Goal: Task Accomplishment & Management: Manage account settings

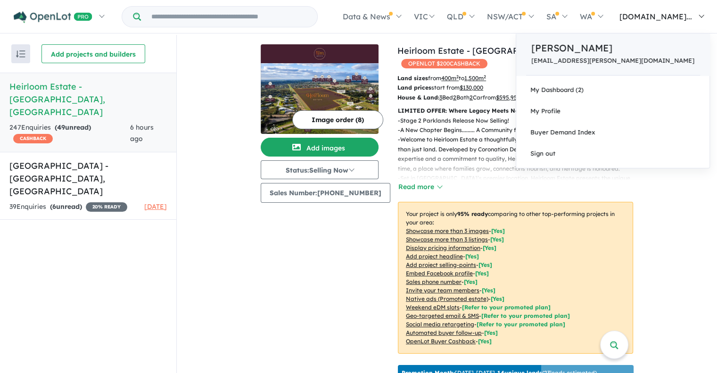
click at [654, 56] on div "[PERSON_NAME] [EMAIL_ADDRESS][PERSON_NAME][DOMAIN_NAME]" at bounding box center [612, 54] width 193 height 42
click at [650, 51] on p "[PERSON_NAME]" at bounding box center [612, 48] width 163 height 14
click at [650, 51] on div "[PERSON_NAME] [EMAIL_ADDRESS][PERSON_NAME][DOMAIN_NAME]" at bounding box center [612, 54] width 193 height 42
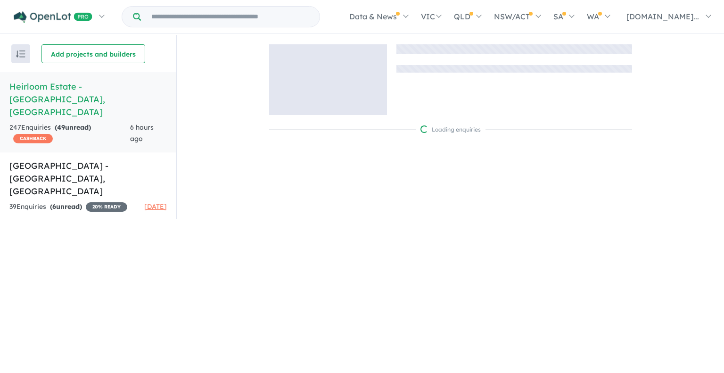
click at [43, 94] on link "Heirloom Estate - [GEOGRAPHIC_DATA][PERSON_NAME][GEOGRAPHIC_DATA] 247 Enquir ie…" at bounding box center [88, 113] width 176 height 80
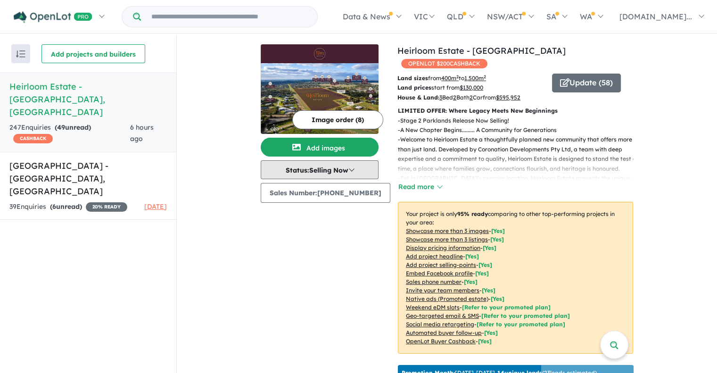
click at [355, 168] on button "Status: Selling Now" at bounding box center [320, 169] width 118 height 19
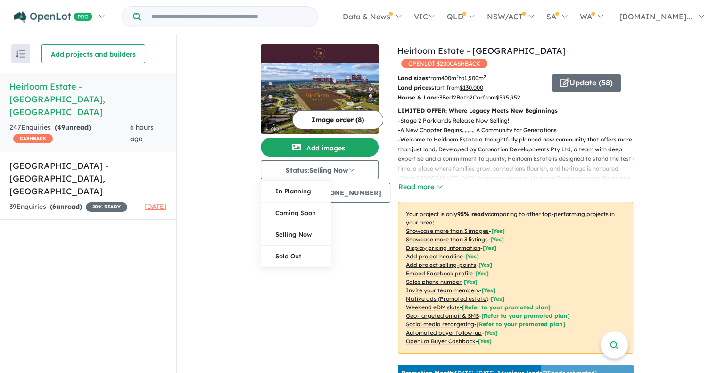
click at [340, 259] on div "Image order ( 8 ) Add images Status: Selling Now In Planning Coming Soon Sellin…" at bounding box center [329, 214] width 137 height 340
click at [430, 181] on button "Read more" at bounding box center [420, 186] width 44 height 11
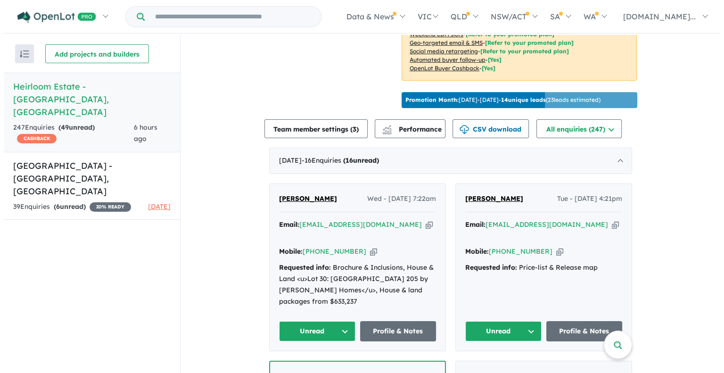
scroll to position [613, 0]
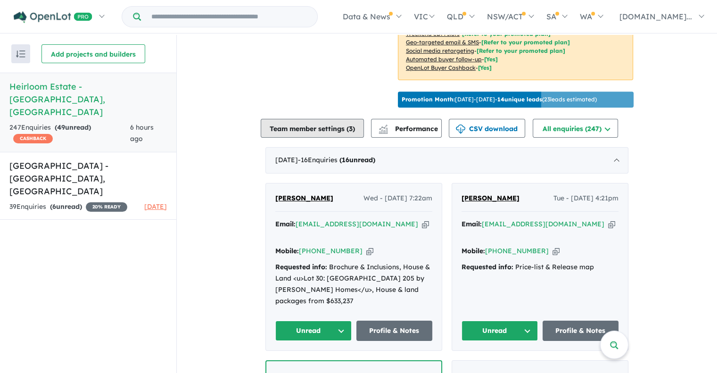
click at [348, 119] on button "Team member settings ( 3 )" at bounding box center [312, 128] width 103 height 19
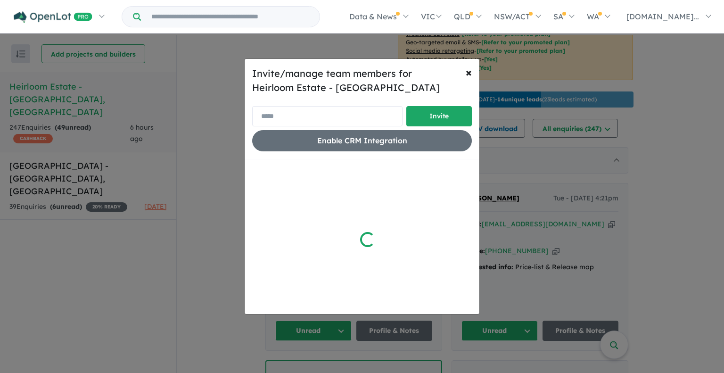
click at [310, 114] on input "email" at bounding box center [327, 116] width 150 height 20
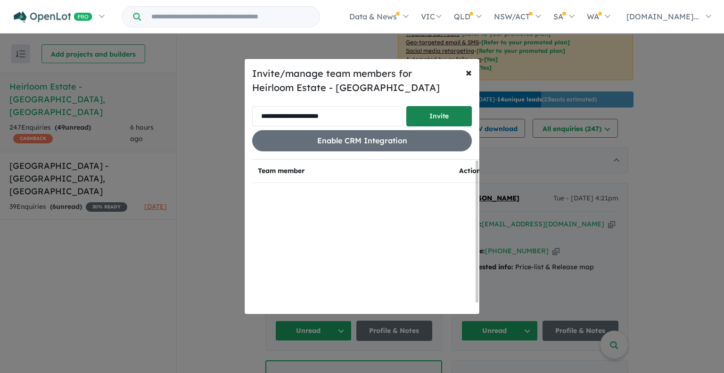
type input "**********"
click at [446, 113] on button "Invite" at bounding box center [438, 116] width 65 height 20
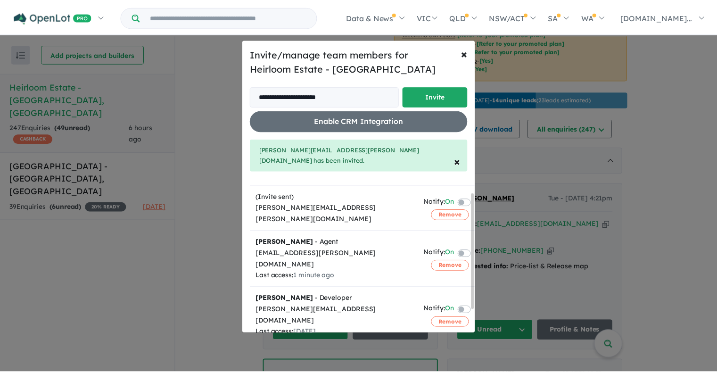
scroll to position [0, 0]
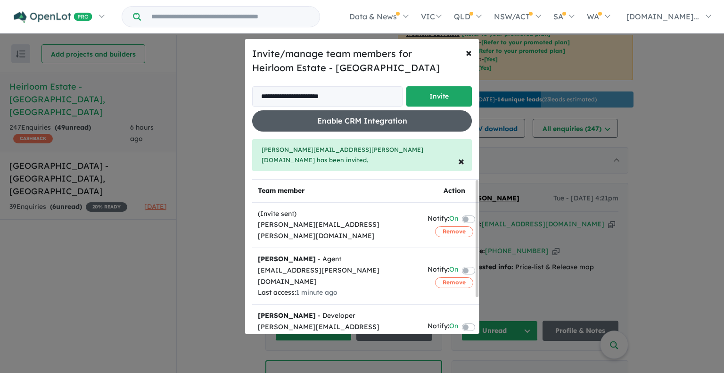
click at [367, 124] on button "Enable CRM Integration" at bounding box center [362, 120] width 220 height 21
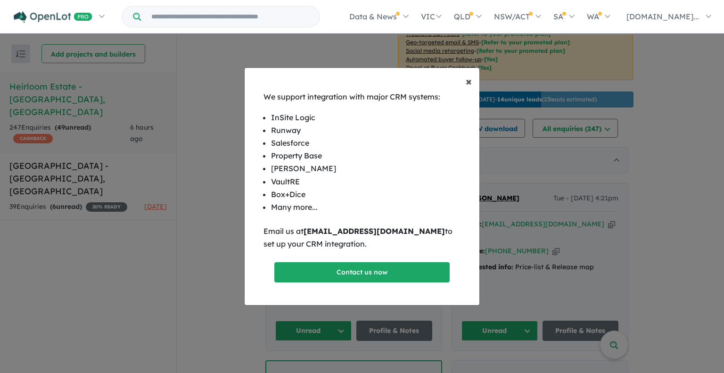
click at [468, 82] on span "×" at bounding box center [469, 81] width 6 height 14
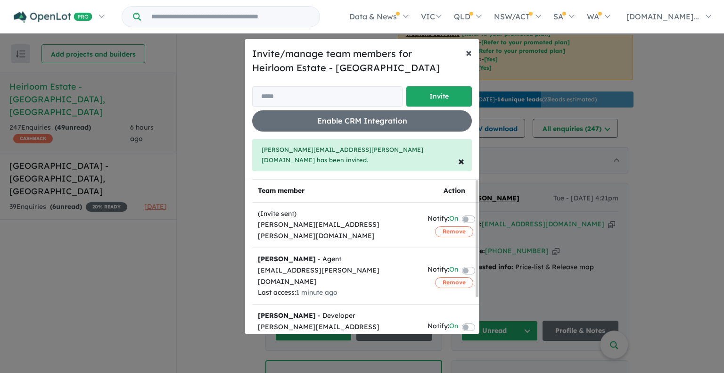
click at [469, 58] on span "×" at bounding box center [469, 52] width 6 height 14
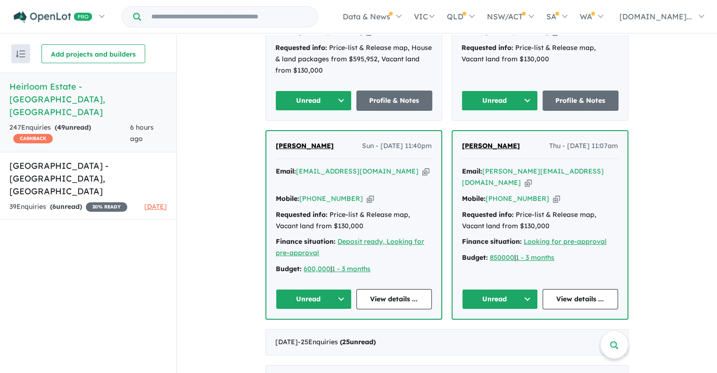
scroll to position [2026, 0]
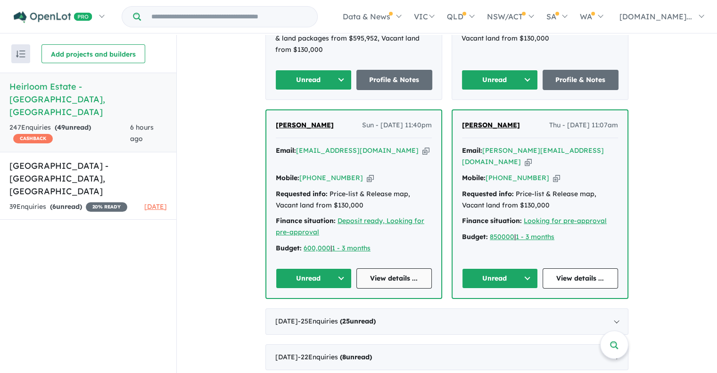
click at [382, 268] on link "View details ..." at bounding box center [394, 278] width 76 height 20
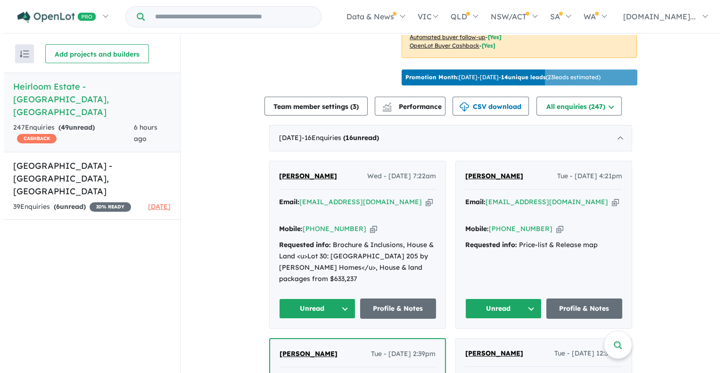
scroll to position [613, 0]
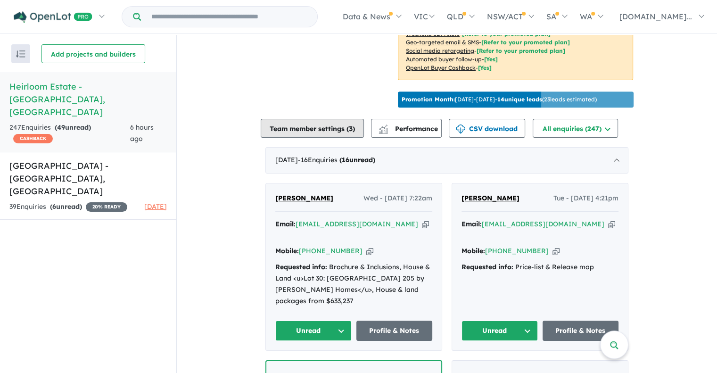
click at [304, 119] on button "Team member settings ( 3 )" at bounding box center [312, 128] width 103 height 19
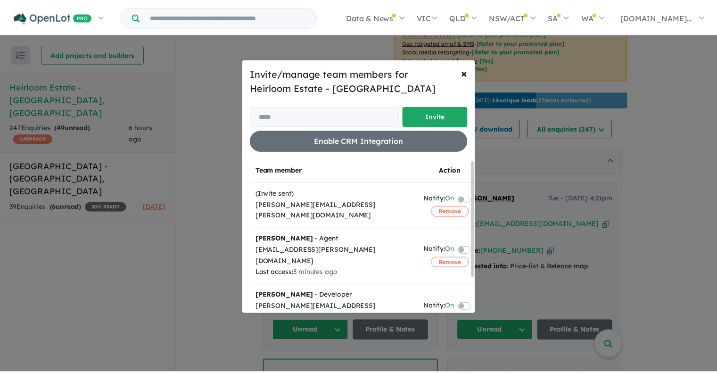
scroll to position [0, 0]
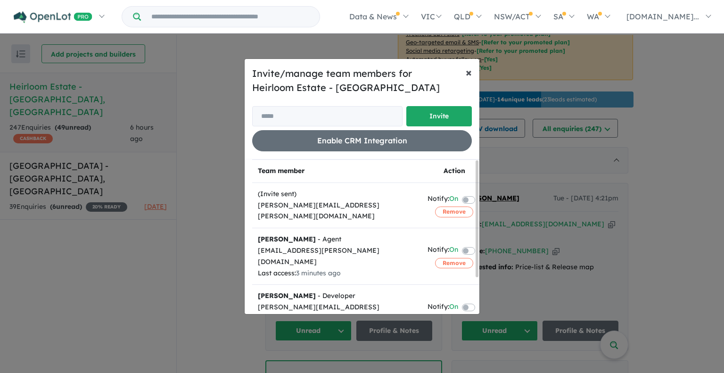
click at [468, 73] on span "×" at bounding box center [469, 72] width 6 height 14
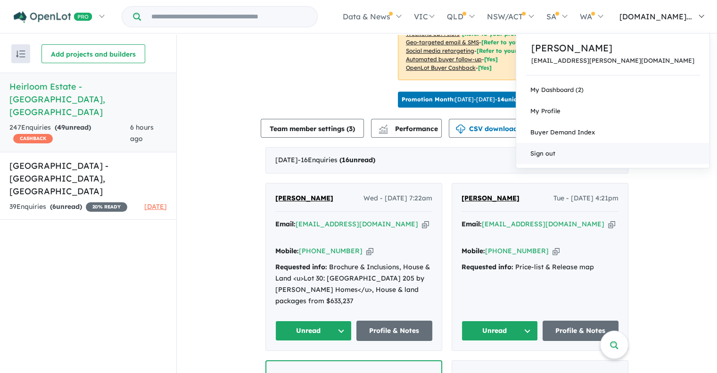
click at [629, 156] on link "Sign out" at bounding box center [612, 153] width 193 height 21
click at [631, 154] on link "Sign out" at bounding box center [612, 153] width 193 height 21
click at [634, 155] on link "Sign out" at bounding box center [612, 153] width 193 height 21
